Goal: Find contact information: Find contact information

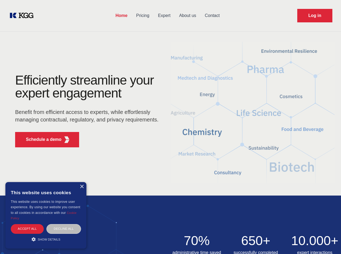
click at [170, 127] on div "Efficiently streamline your expert engagement Benefit from efficient access to …" at bounding box center [88, 113] width 164 height 78
click at [40, 140] on p "Schedule a demo" at bounding box center [44, 140] width 36 height 6
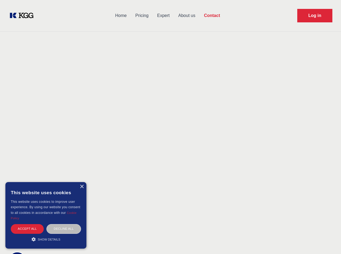
click at [81, 187] on div "× This website uses cookies This website uses cookies to improve user experienc…" at bounding box center [45, 215] width 81 height 67
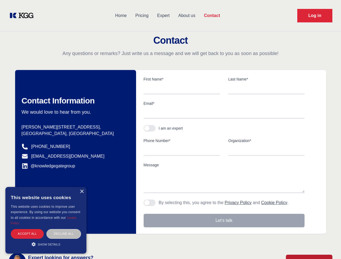
click at [27, 229] on div "Accept all" at bounding box center [27, 233] width 33 height 9
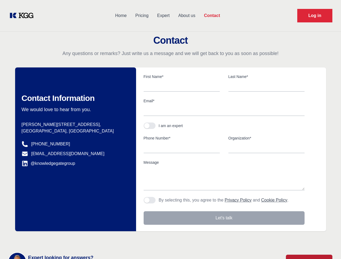
click at [64, 229] on div "Contact Information We would love to hear from you. Postal address [PERSON_NAME…" at bounding box center [75, 149] width 121 height 164
click at [46, 240] on main "Contact Any questions or remarks? Just write us a message and we will get back …" at bounding box center [170, 140] width 341 height 281
